Goal: Answer question/provide support

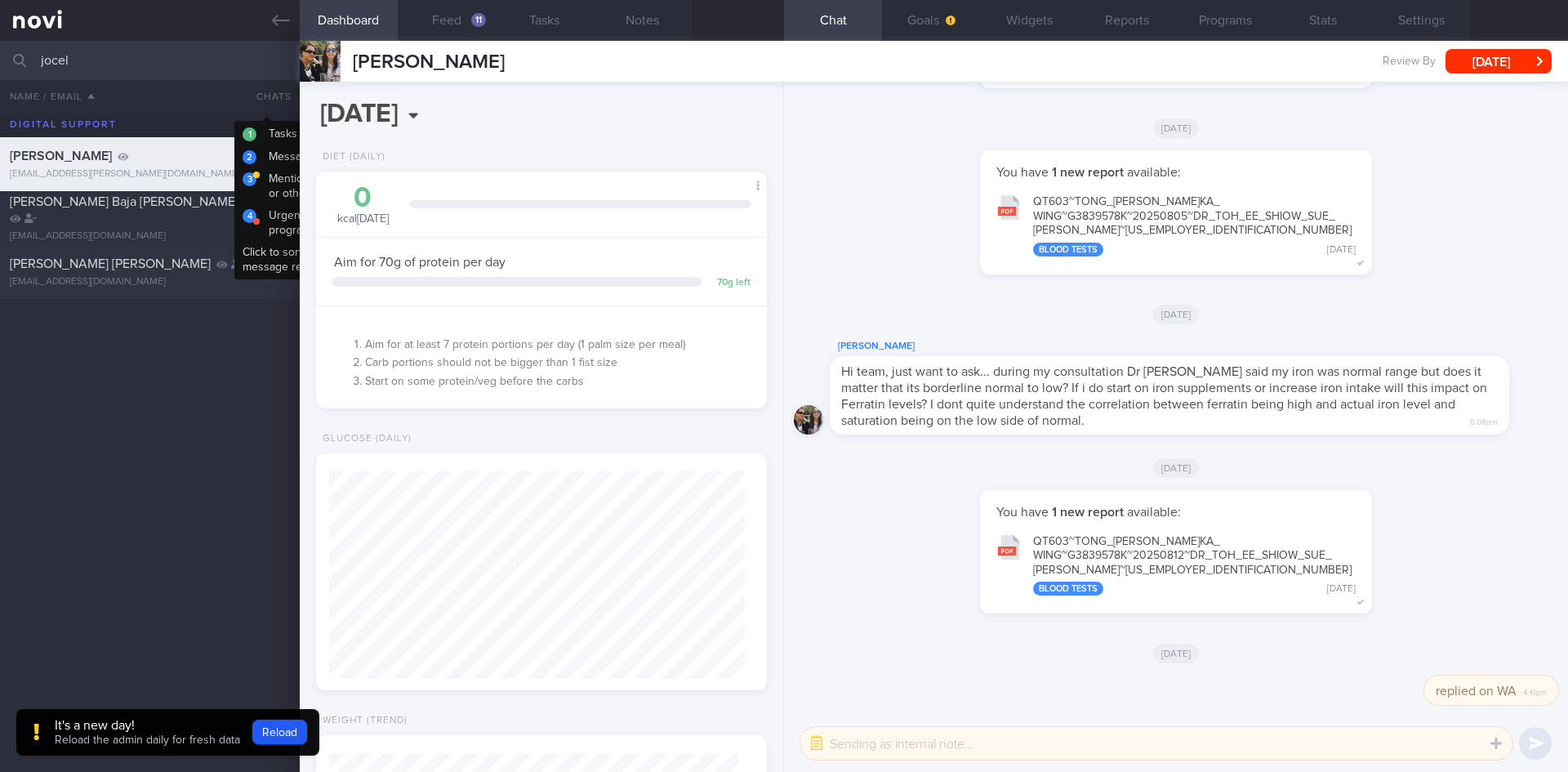
select select "5"
drag, startPoint x: 112, startPoint y: 56, endPoint x: 0, endPoint y: 57, distance: 112.0
click at [0, 57] on input "jocel" at bounding box center [784, 60] width 1568 height 39
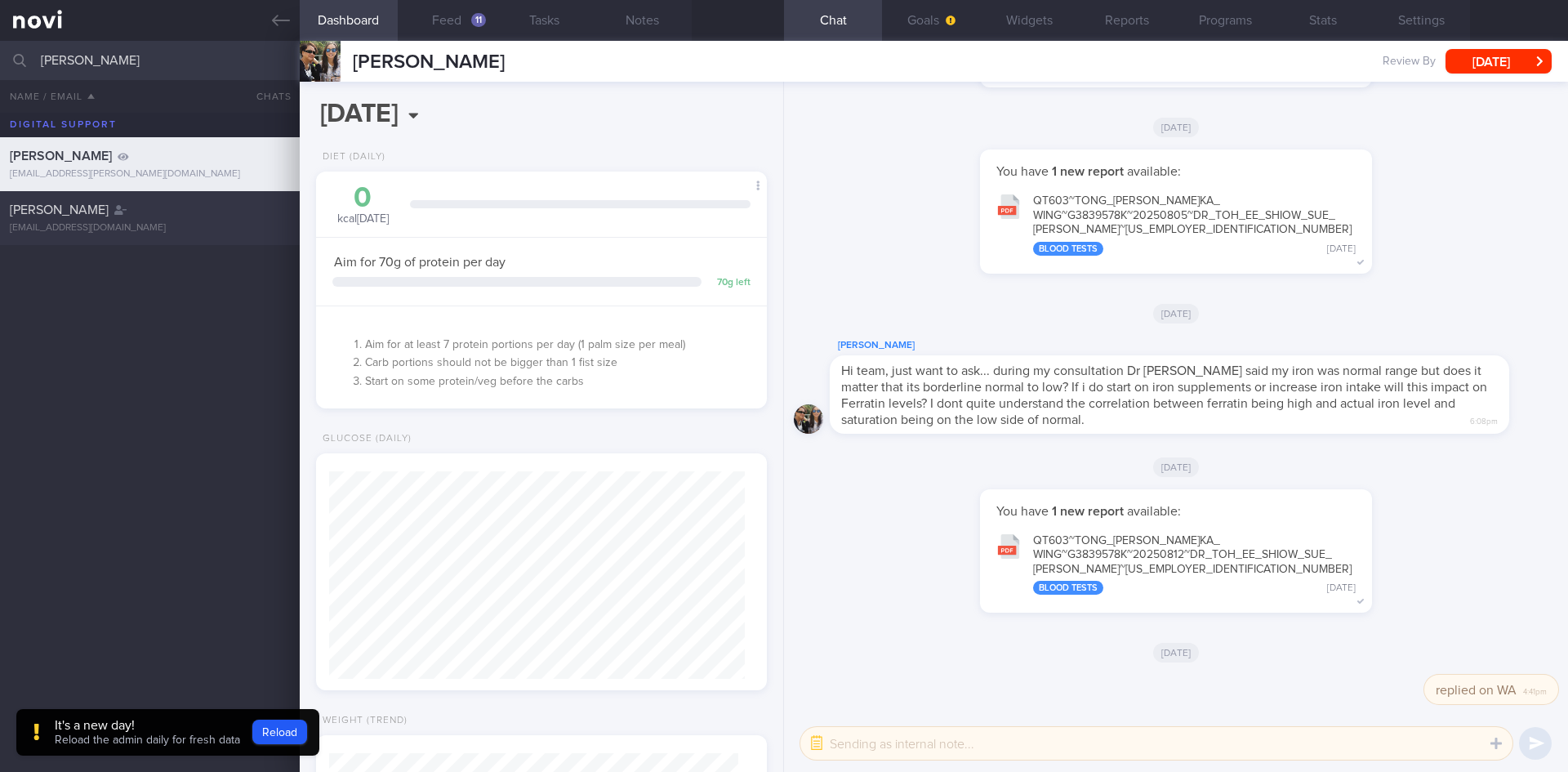
type input "[PERSON_NAME]"
click at [36, 225] on div "[EMAIL_ADDRESS][DOMAIN_NAME]" at bounding box center [150, 228] width 280 height 12
type input "2025"
type input "[DATE]"
select select "7"
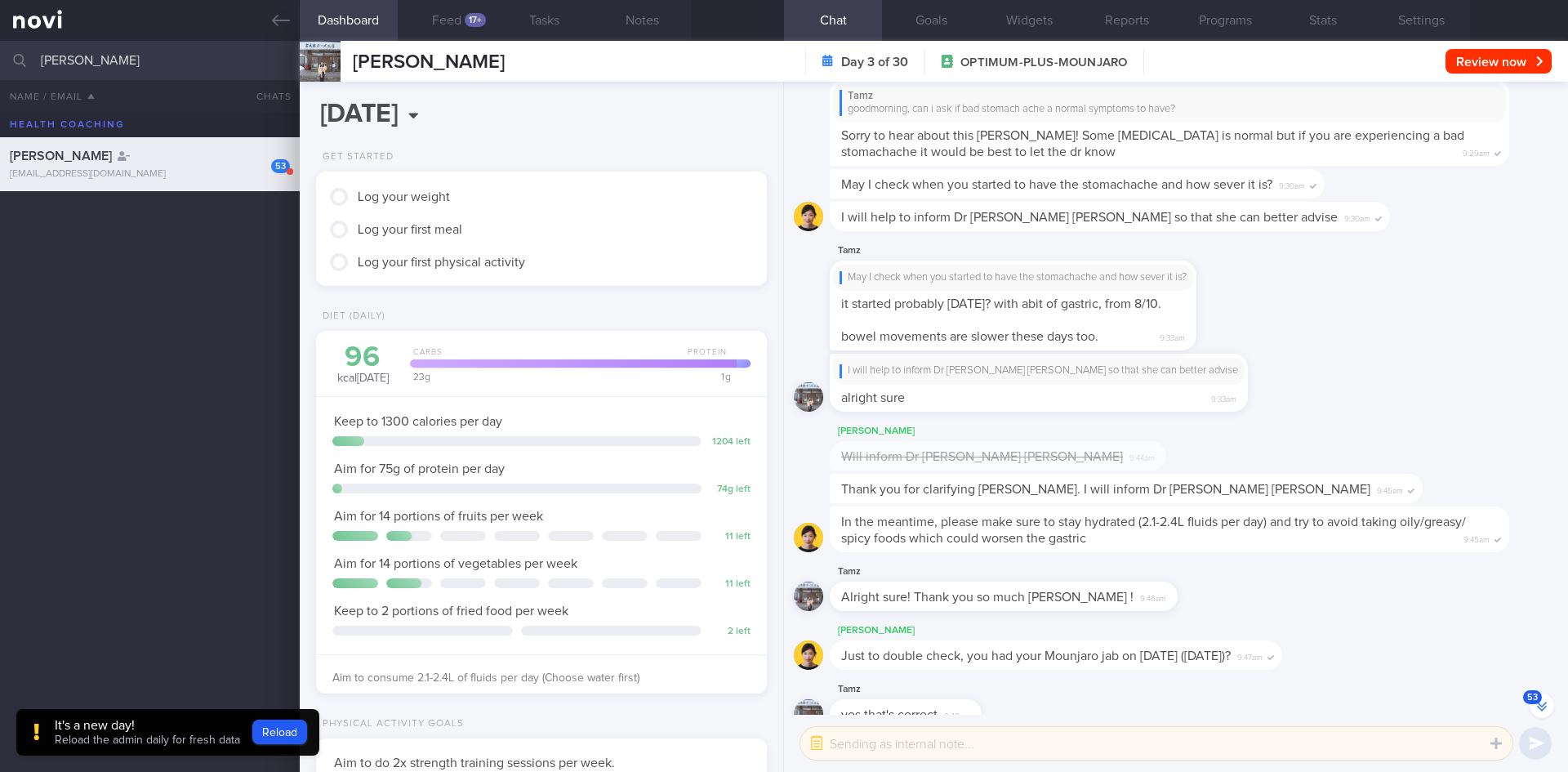
scroll to position [-232, 0]
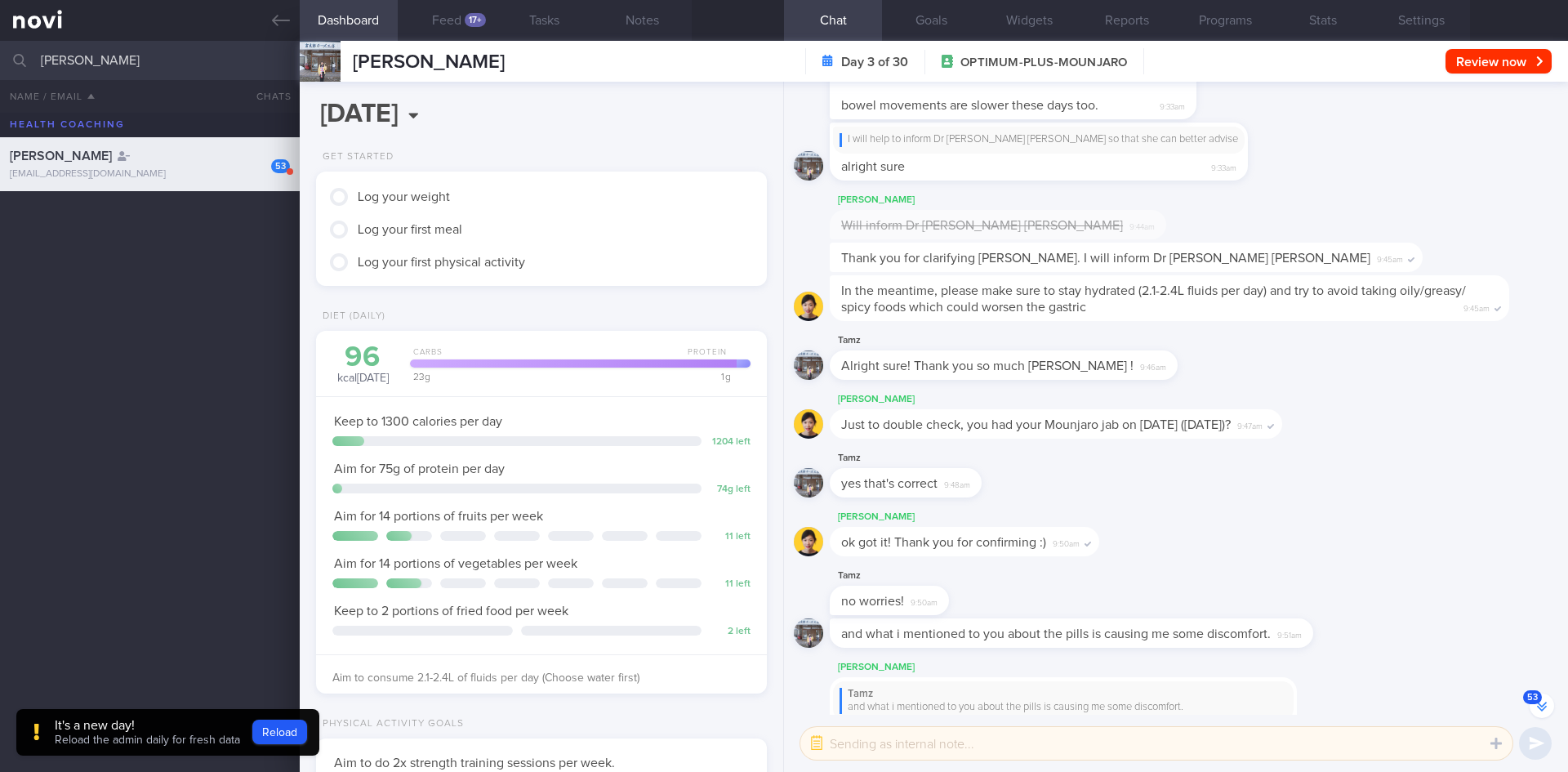
click at [1544, 705] on button "53" at bounding box center [1542, 706] width 25 height 25
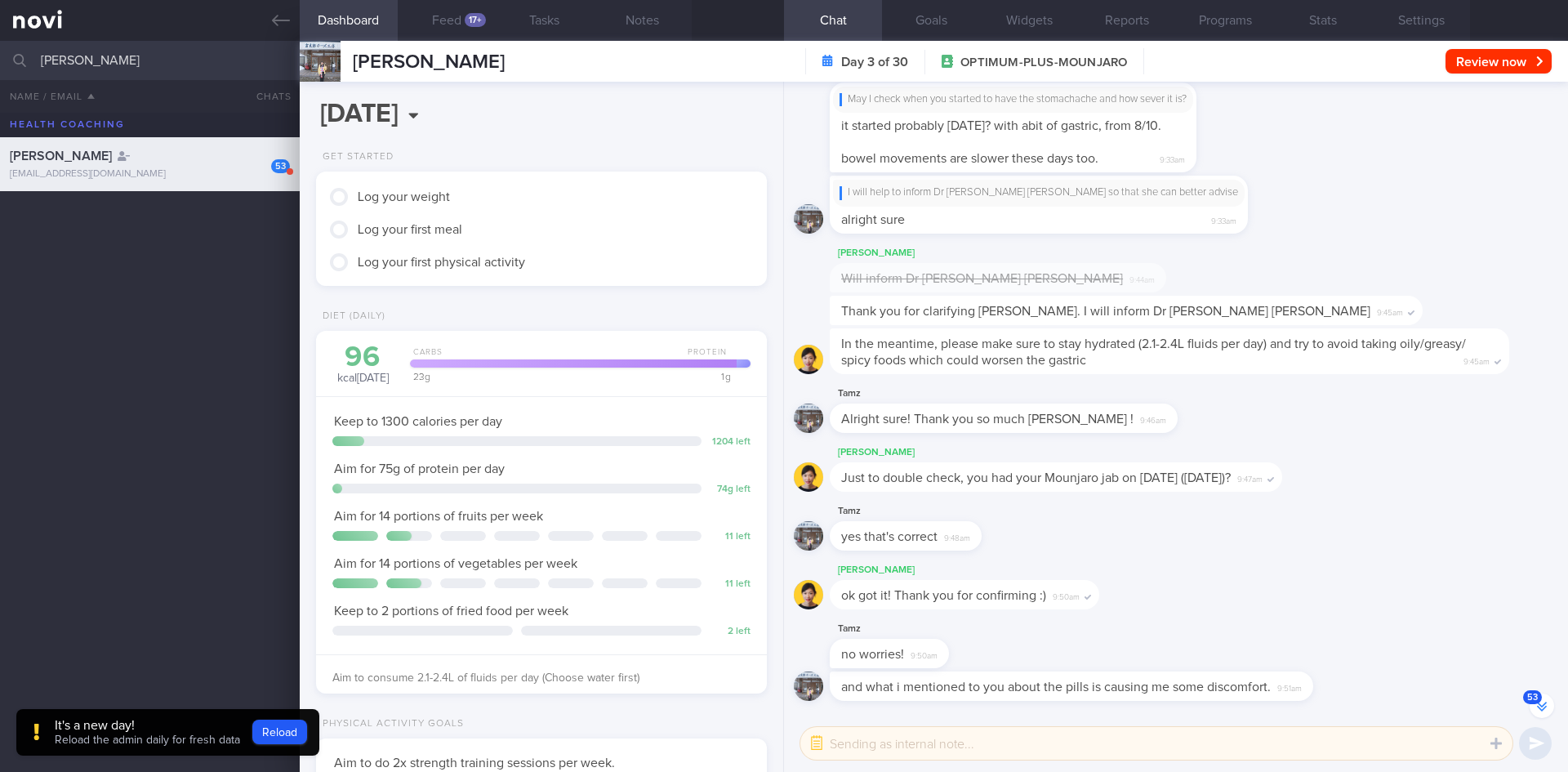
scroll to position [1, 0]
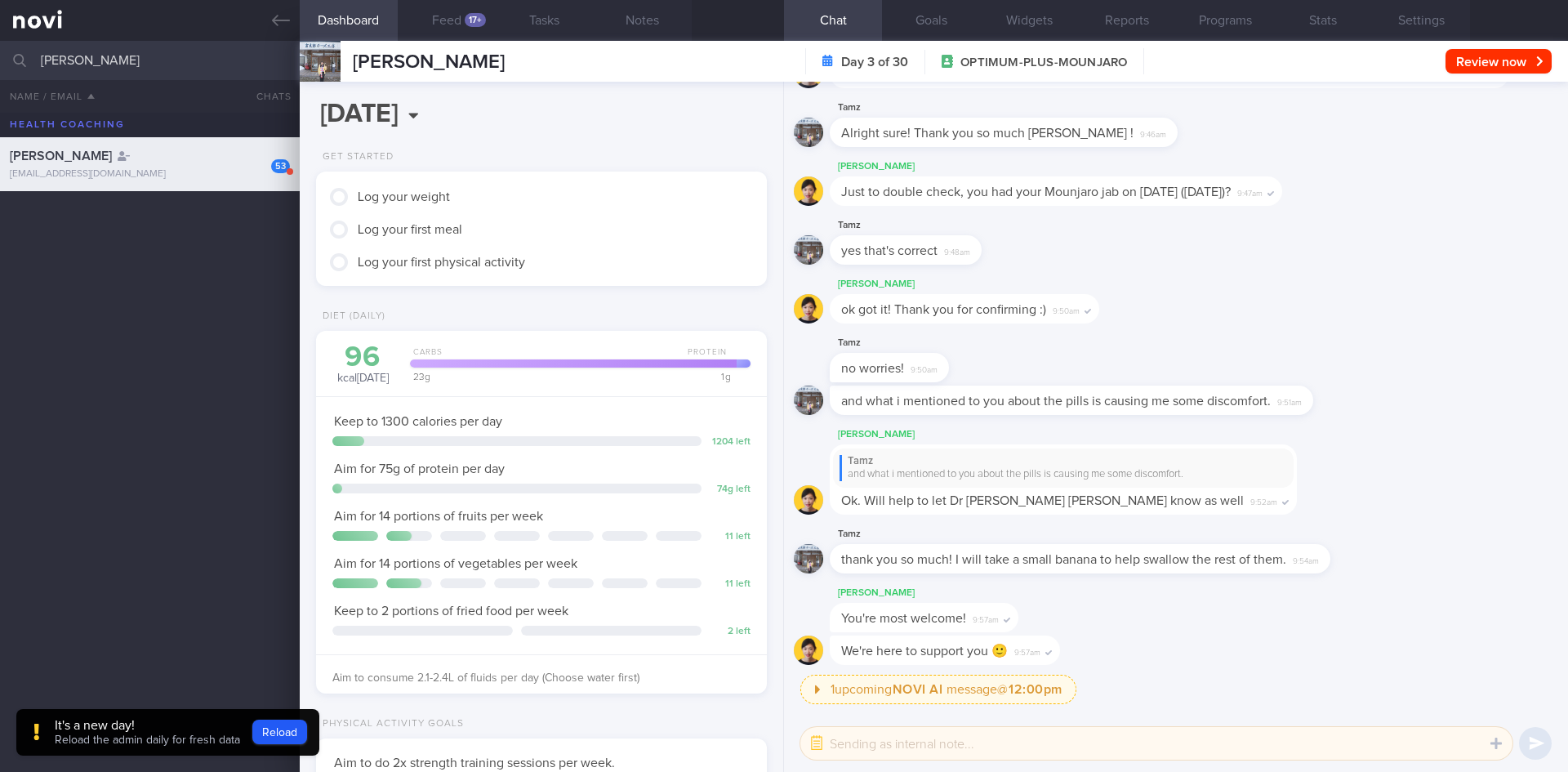
click at [1166, 553] on span "thank you so much! I will take a small banana to help swallow the rest of them." at bounding box center [1063, 559] width 445 height 13
click at [971, 406] on span "and what i mentioned to you about the pills is causing me some discomfort." at bounding box center [1056, 400] width 430 height 13
